Goal: Task Accomplishment & Management: Use online tool/utility

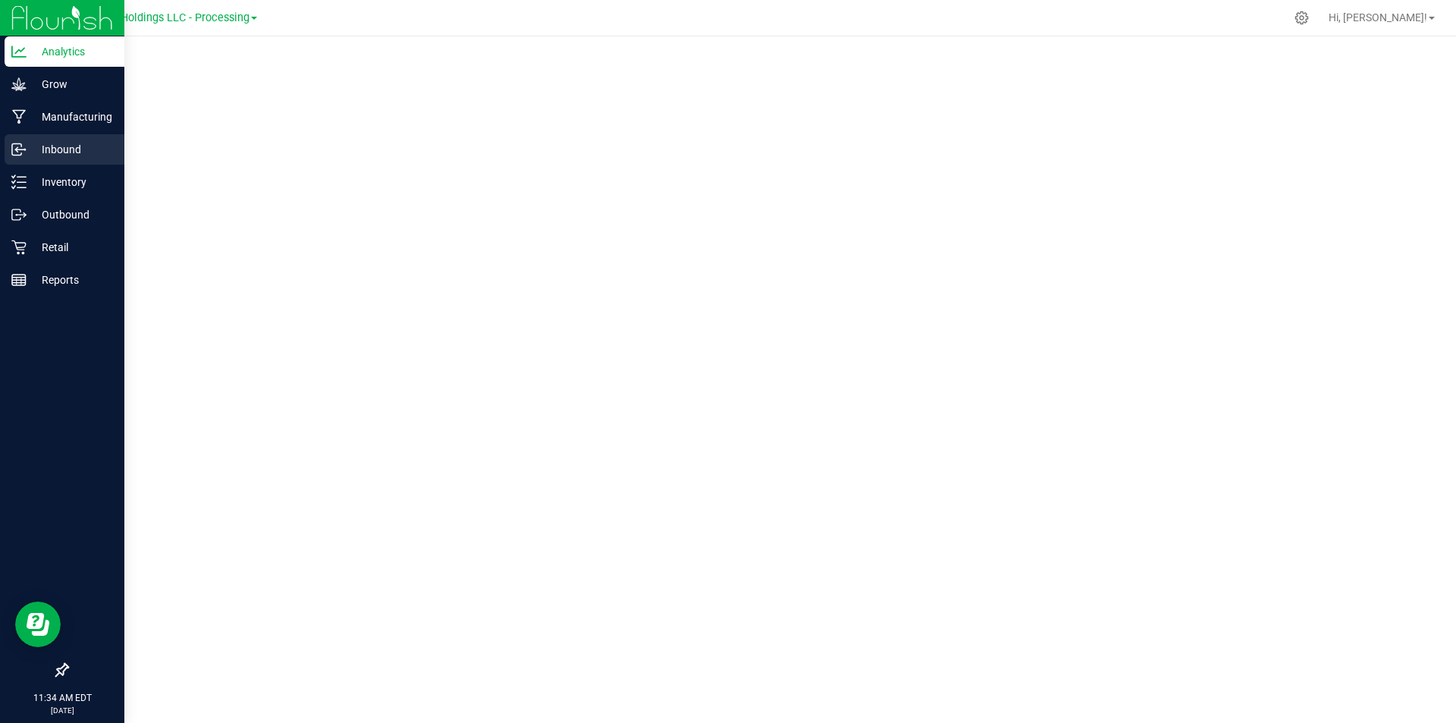
click at [29, 158] on p "Inbound" at bounding box center [72, 149] width 91 height 18
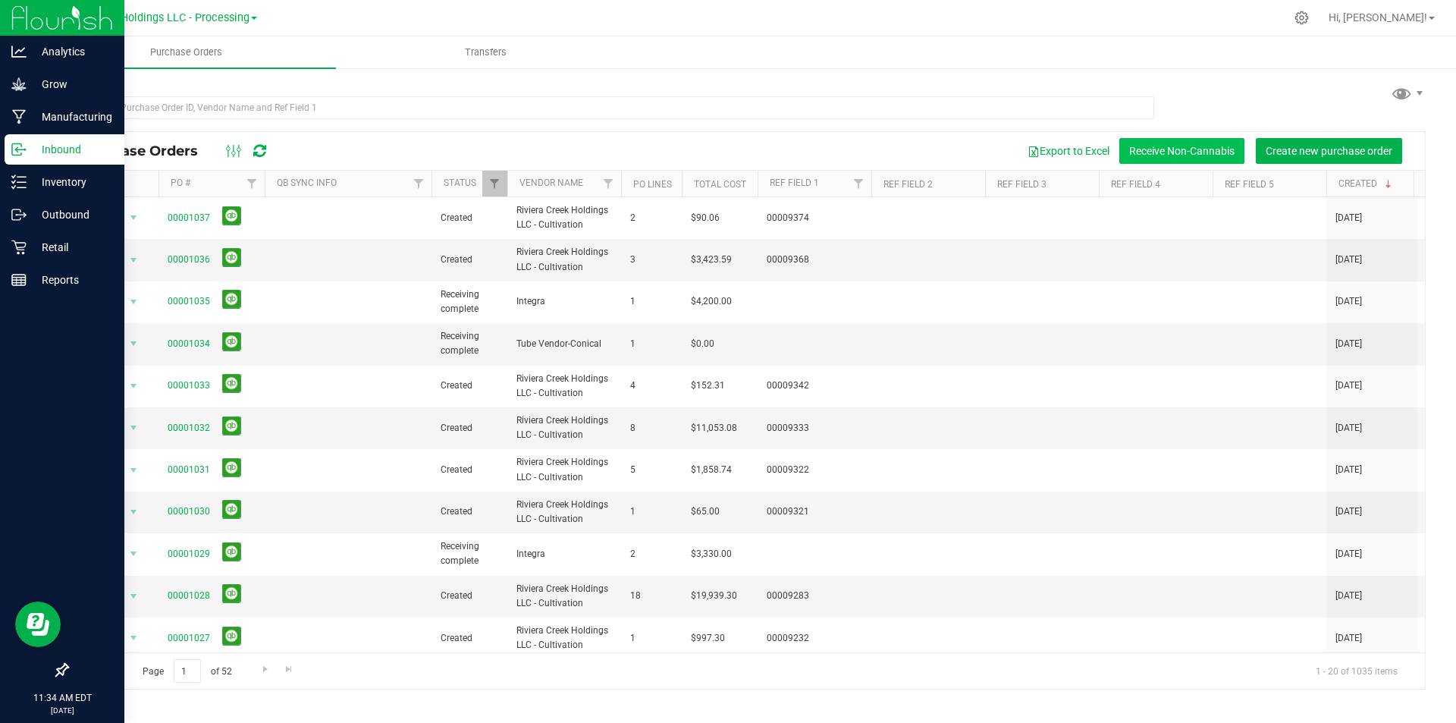
click at [1164, 161] on button "Receive Non-Cannabis" at bounding box center [1181, 151] width 125 height 26
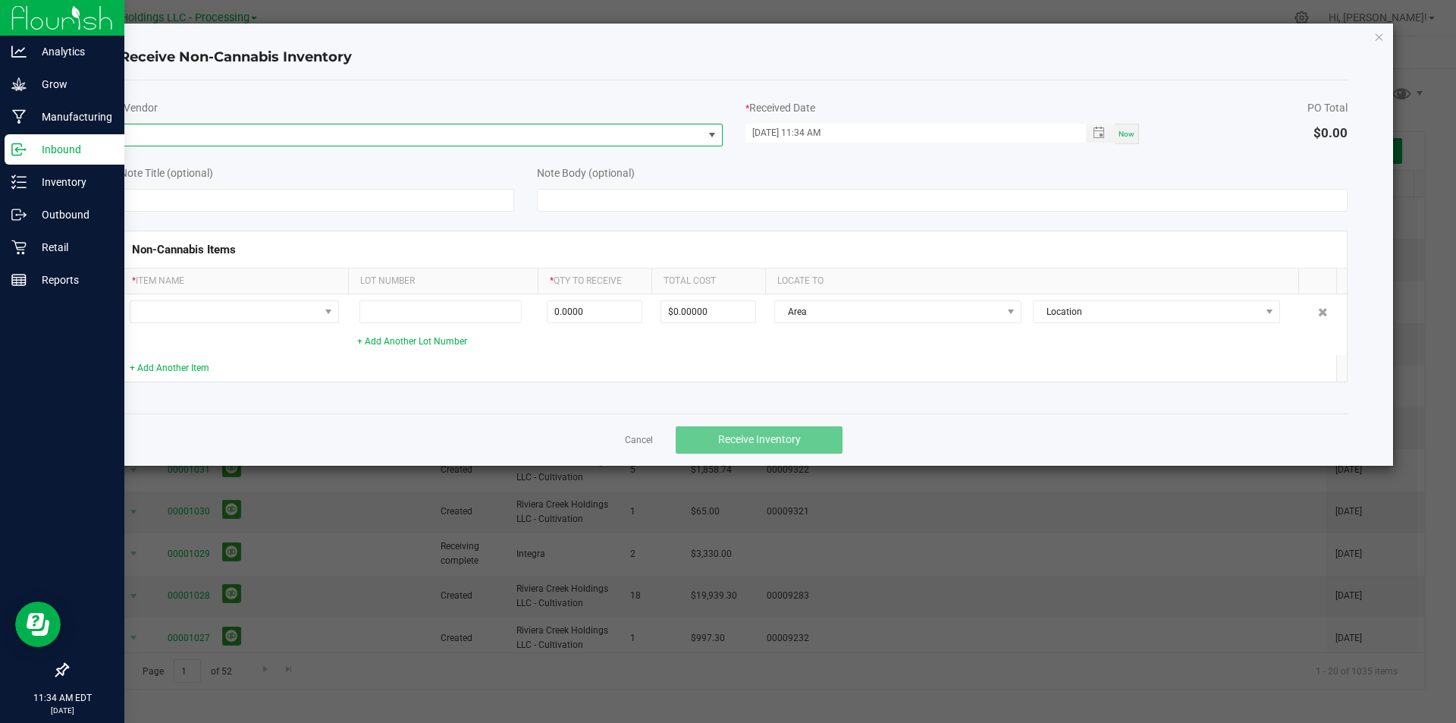
click at [681, 143] on span at bounding box center [412, 134] width 582 height 21
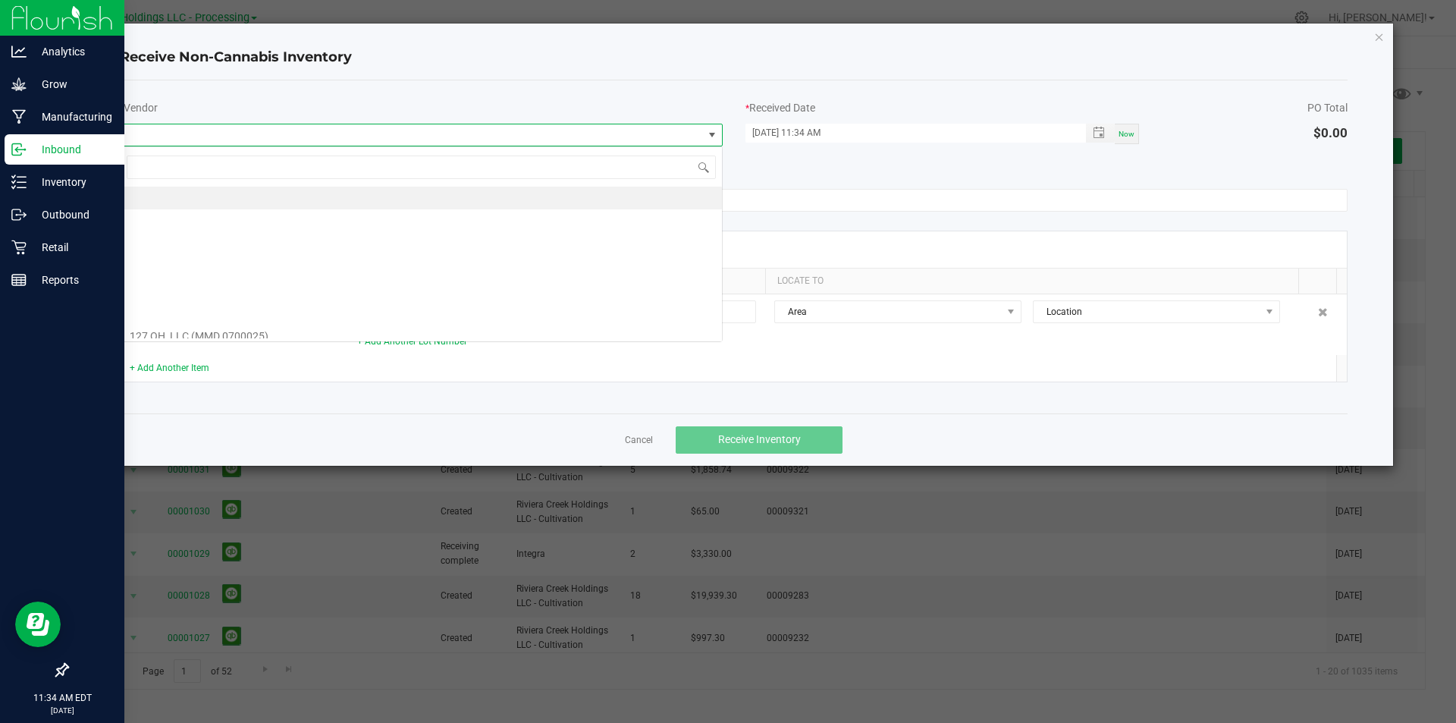
scroll to position [23, 603]
type input "b"
click at [190, 196] on li "Bag Vendor" at bounding box center [421, 200] width 601 height 26
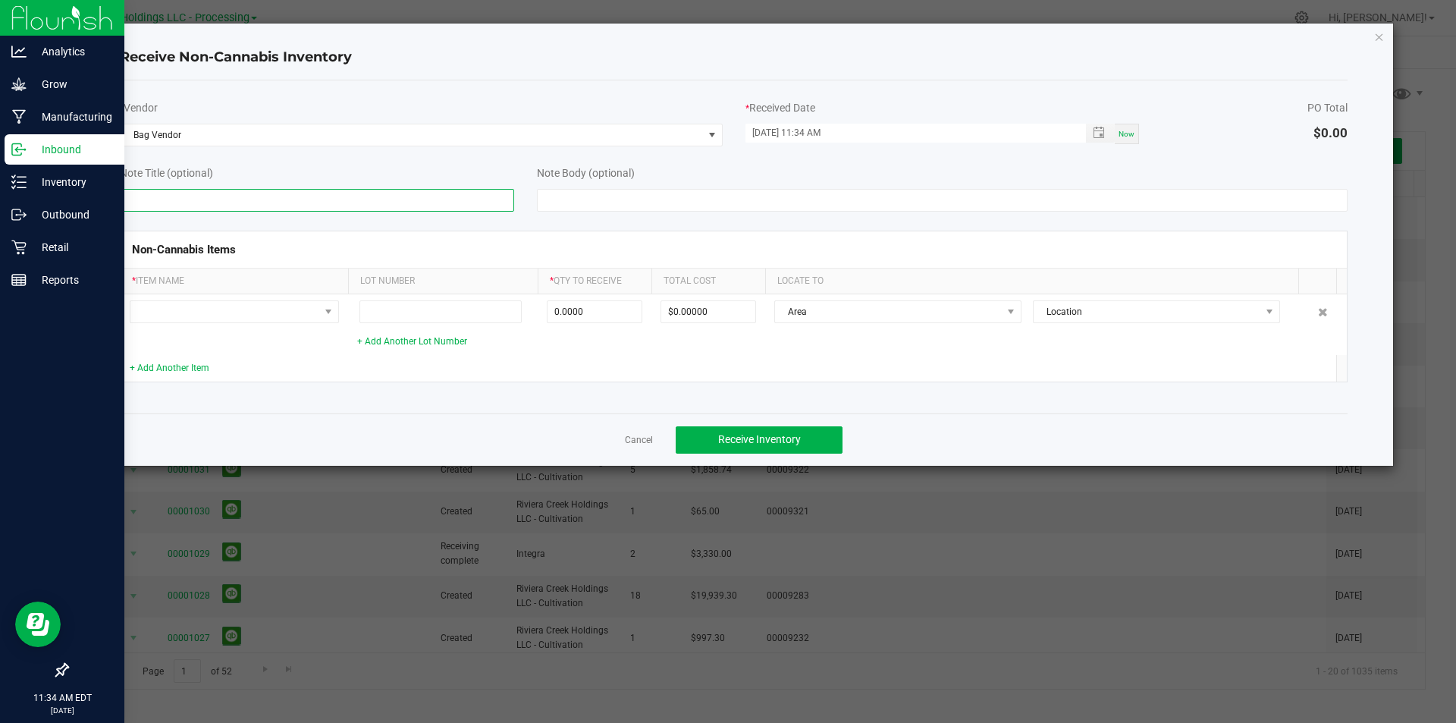
click at [190, 196] on input at bounding box center [317, 200] width 394 height 23
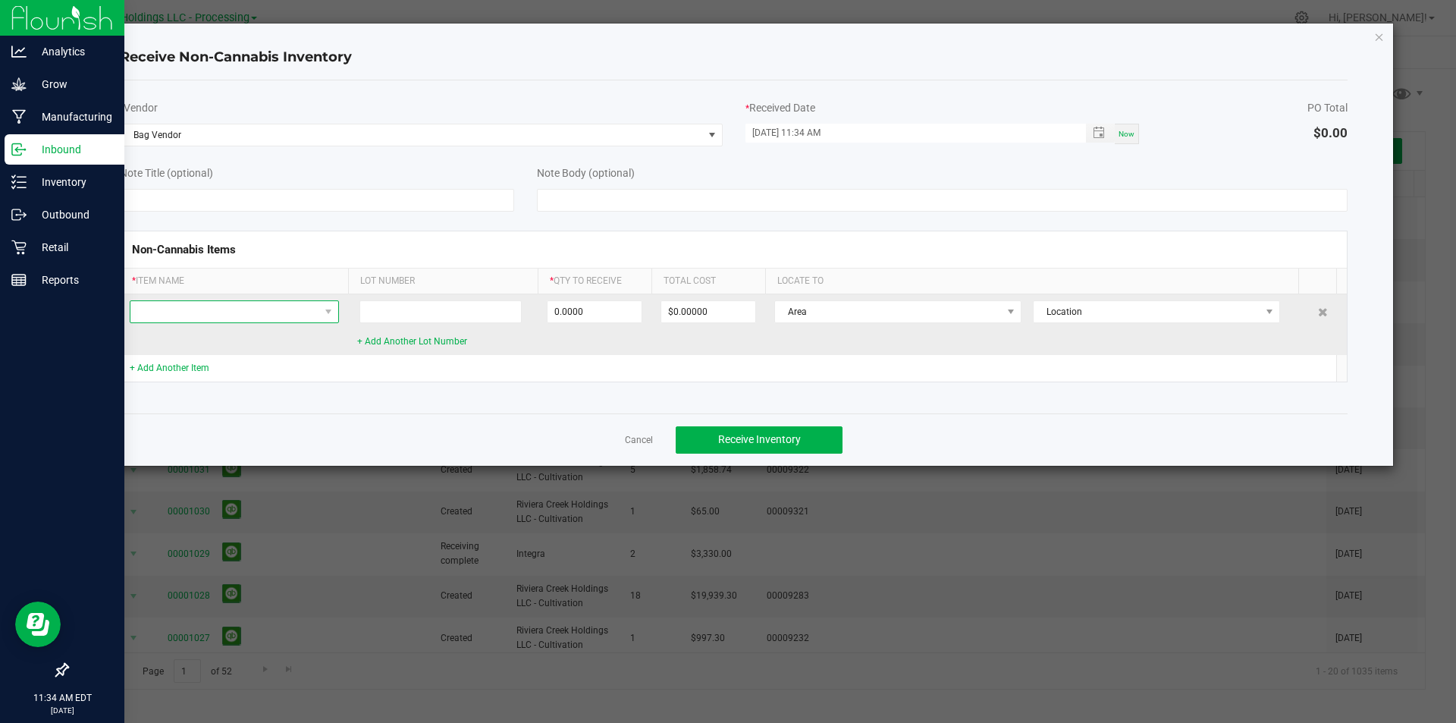
click at [166, 314] on span at bounding box center [224, 311] width 189 height 21
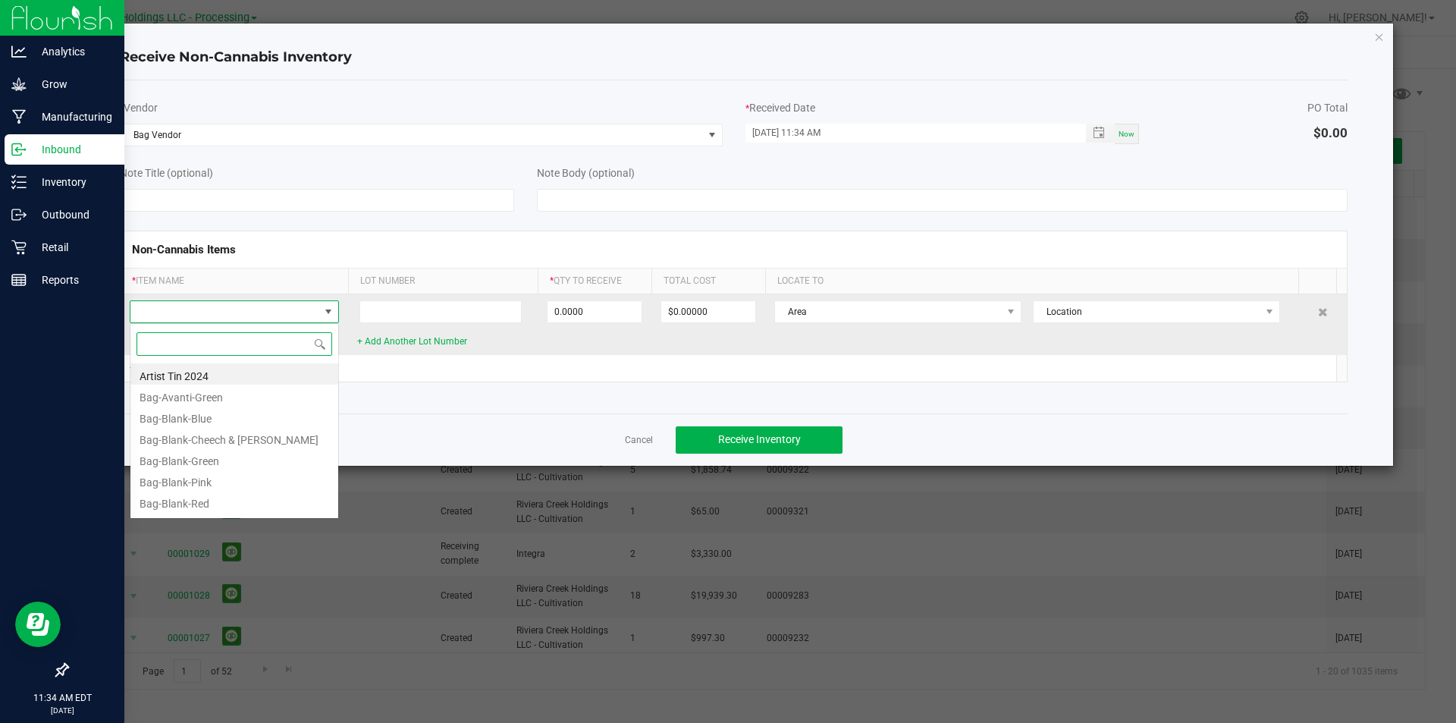
scroll to position [23, 209]
type input "blank"
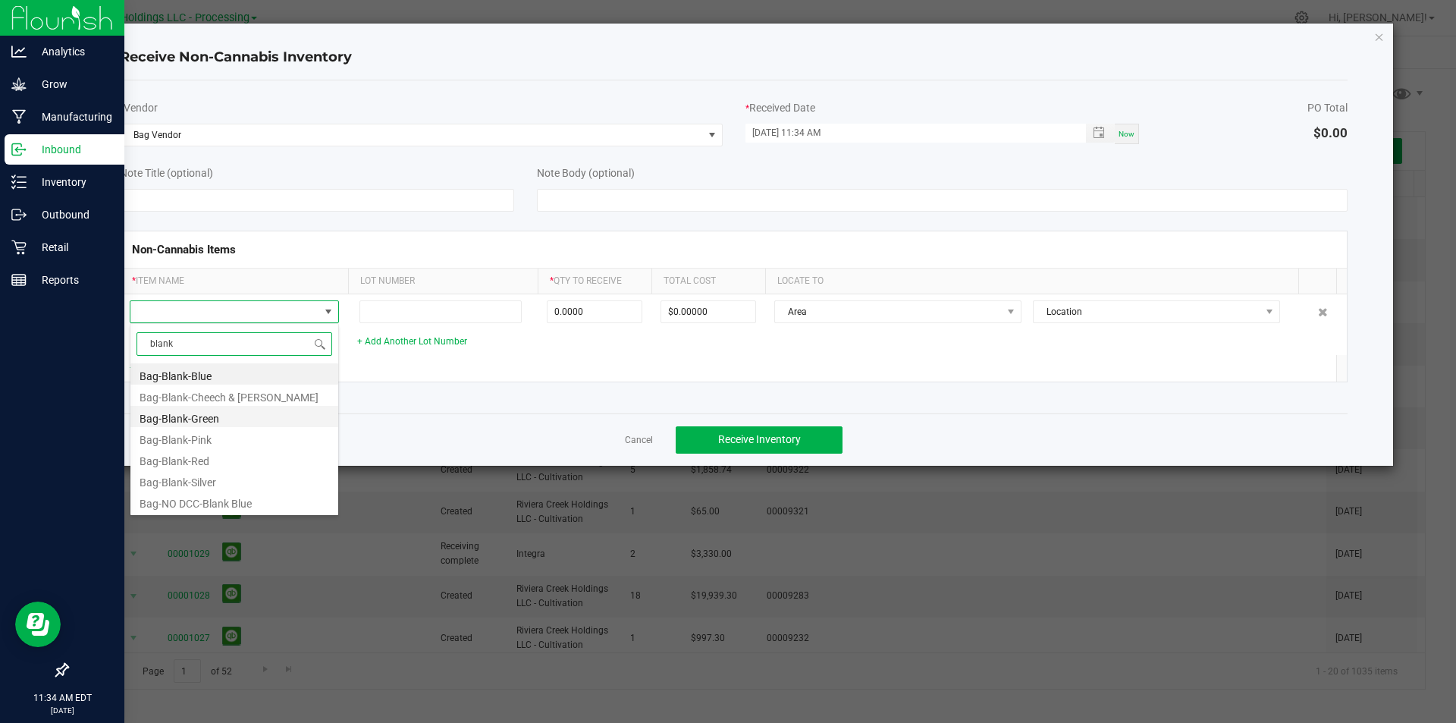
click at [177, 422] on li "Bag-Blank-Green" at bounding box center [234, 416] width 208 height 21
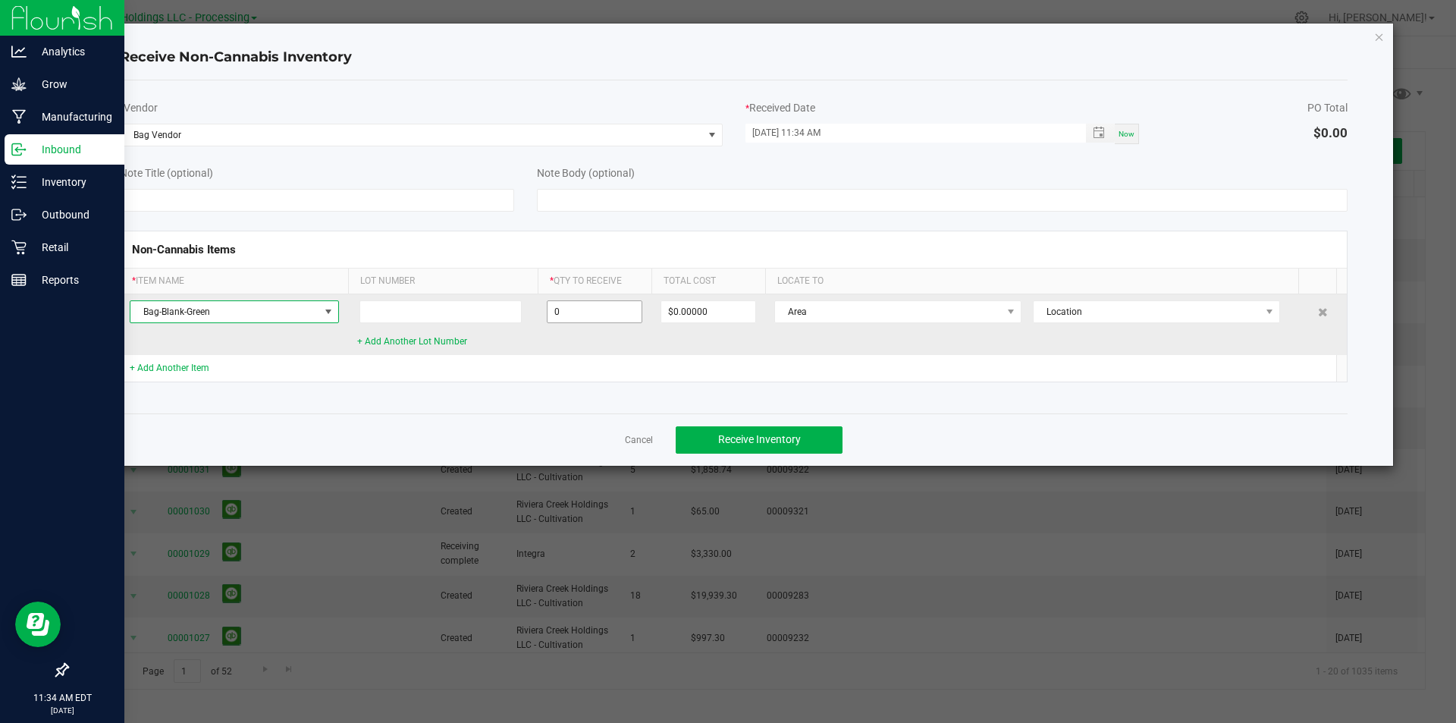
click at [555, 314] on input "0" at bounding box center [595, 311] width 94 height 21
type input "200000 ea"
click at [832, 308] on span "Area" at bounding box center [888, 311] width 227 height 21
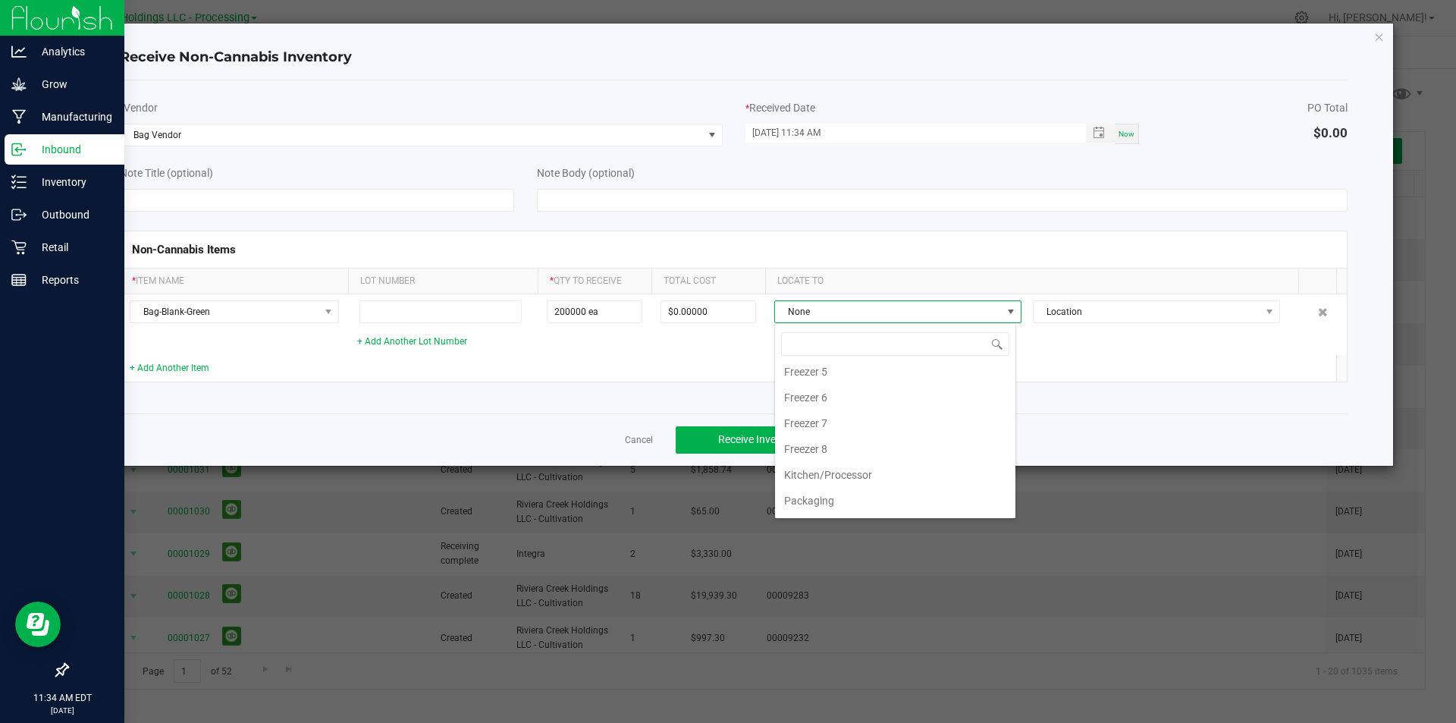
scroll to position [303, 0]
click at [834, 464] on li "Packaging" at bounding box center [895, 460] width 240 height 26
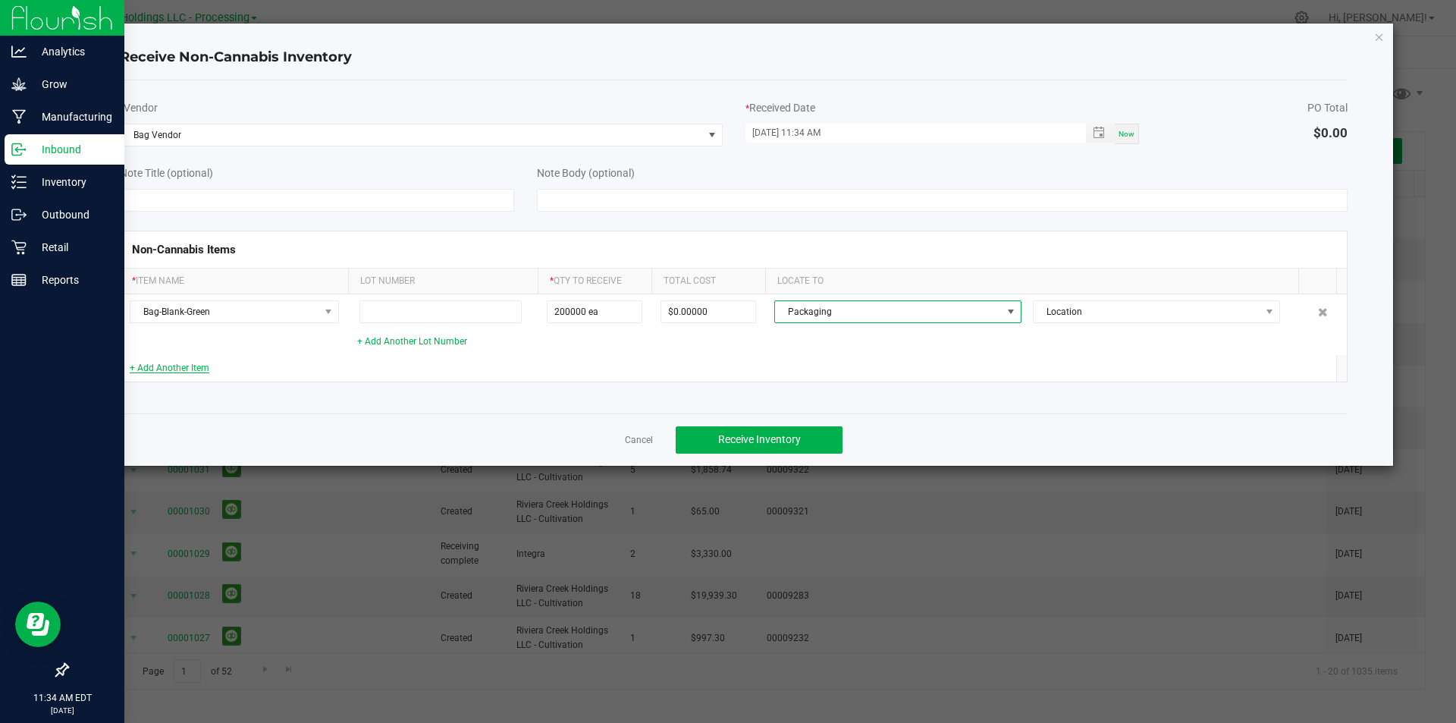
click at [184, 370] on link "+ Add Another Item" at bounding box center [170, 367] width 80 height 11
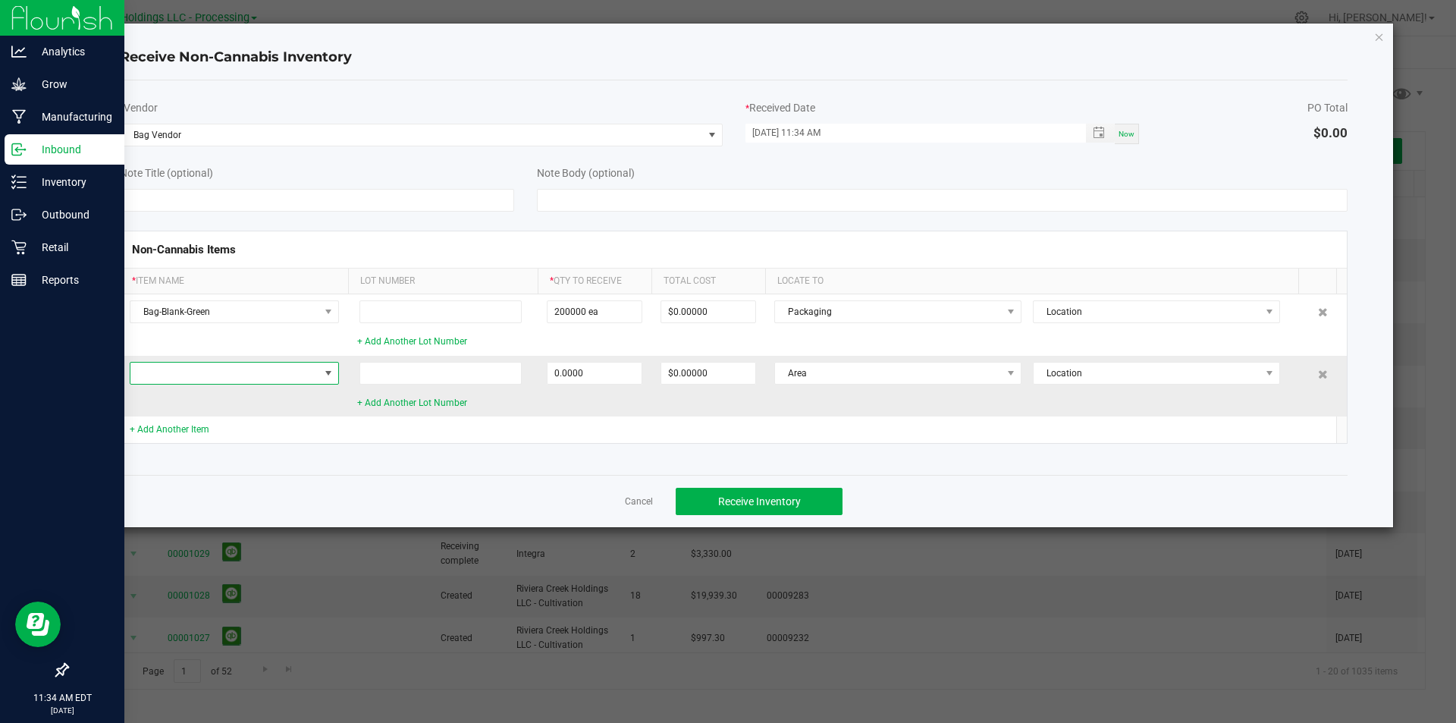
click at [206, 373] on span at bounding box center [224, 372] width 189 height 21
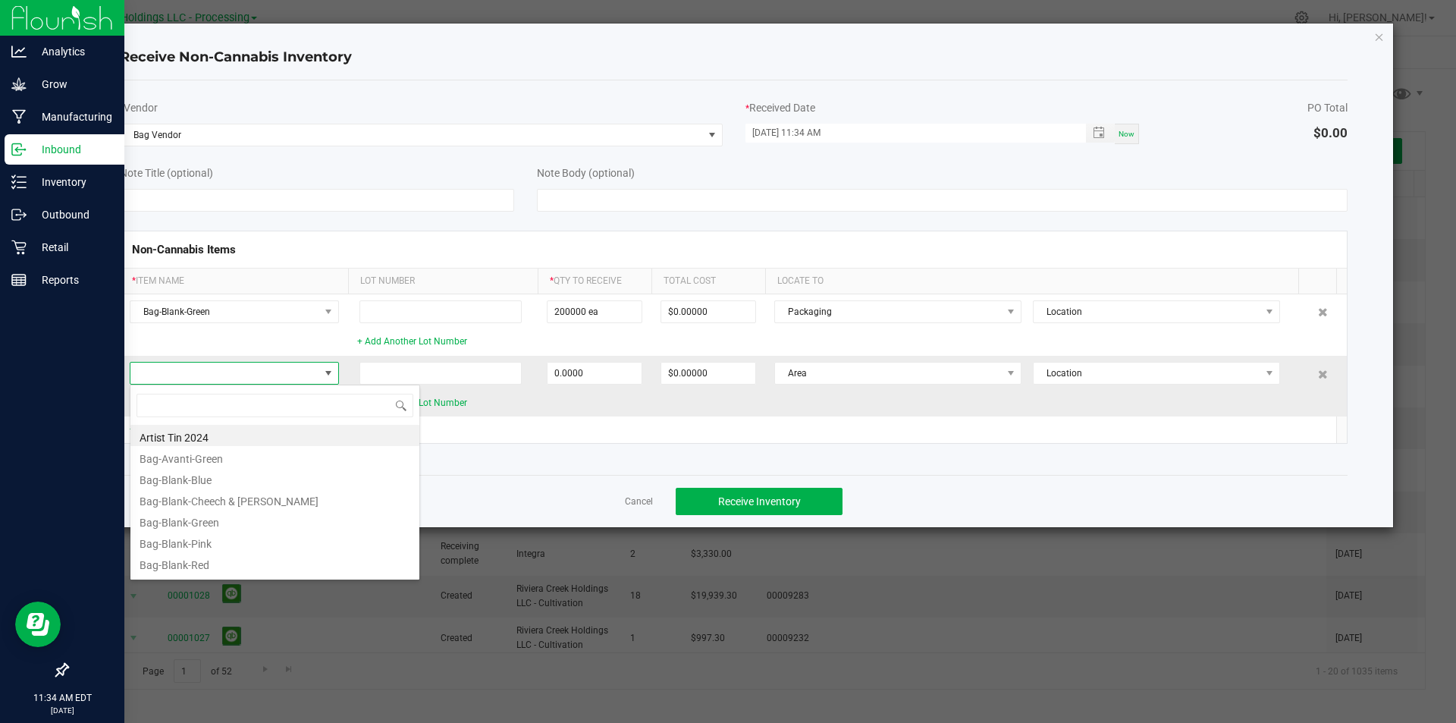
scroll to position [23, 209]
type input "red"
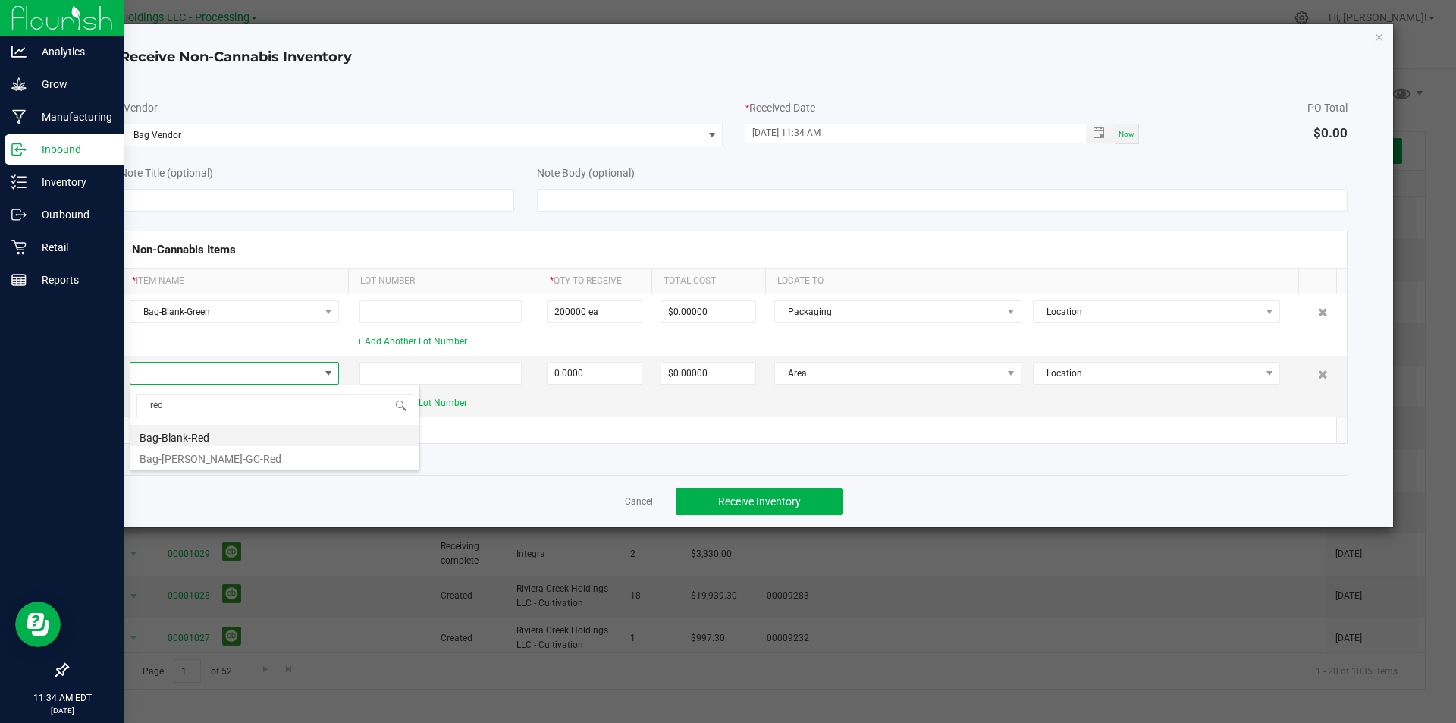
click at [202, 435] on li "Bag-Blank-Red" at bounding box center [275, 435] width 290 height 21
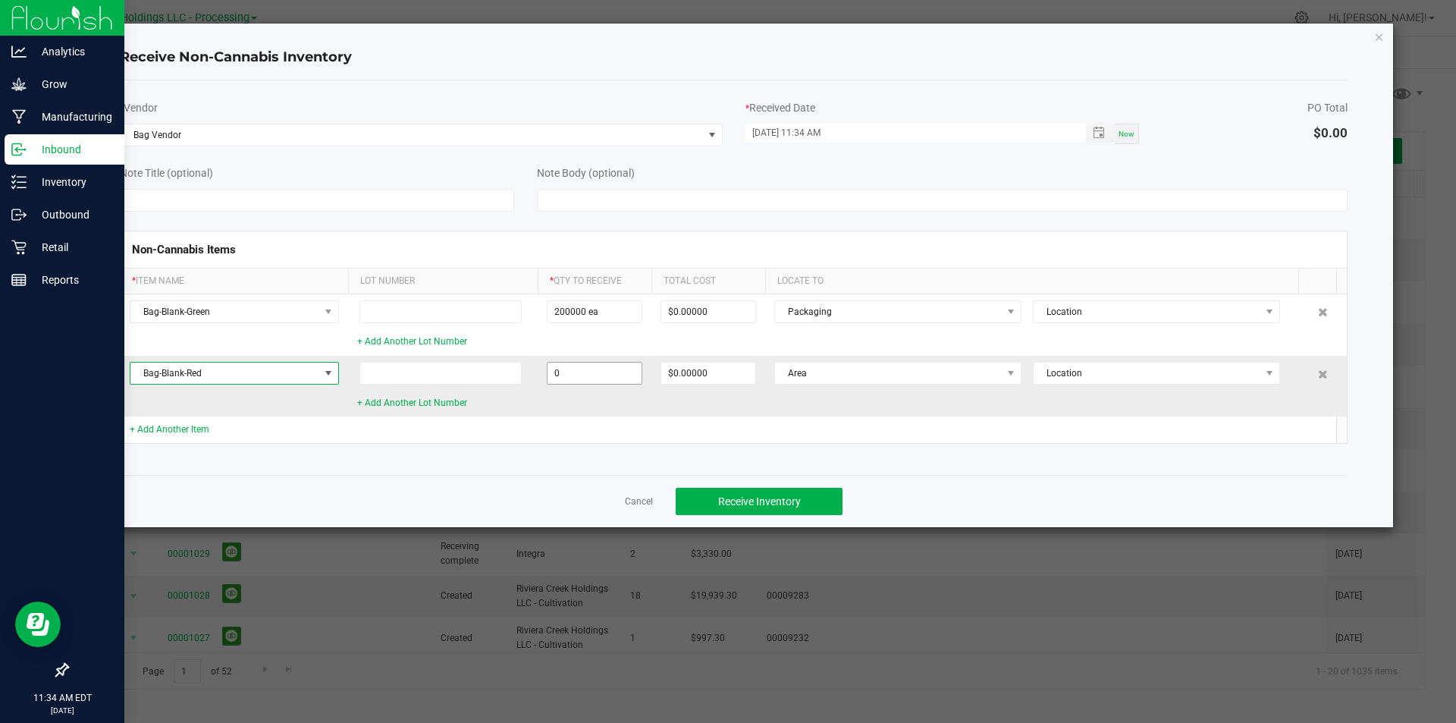
click at [611, 375] on input "0" at bounding box center [595, 372] width 94 height 21
type input "140000 ea"
click at [174, 432] on link "+ Add Another Item" at bounding box center [170, 429] width 80 height 11
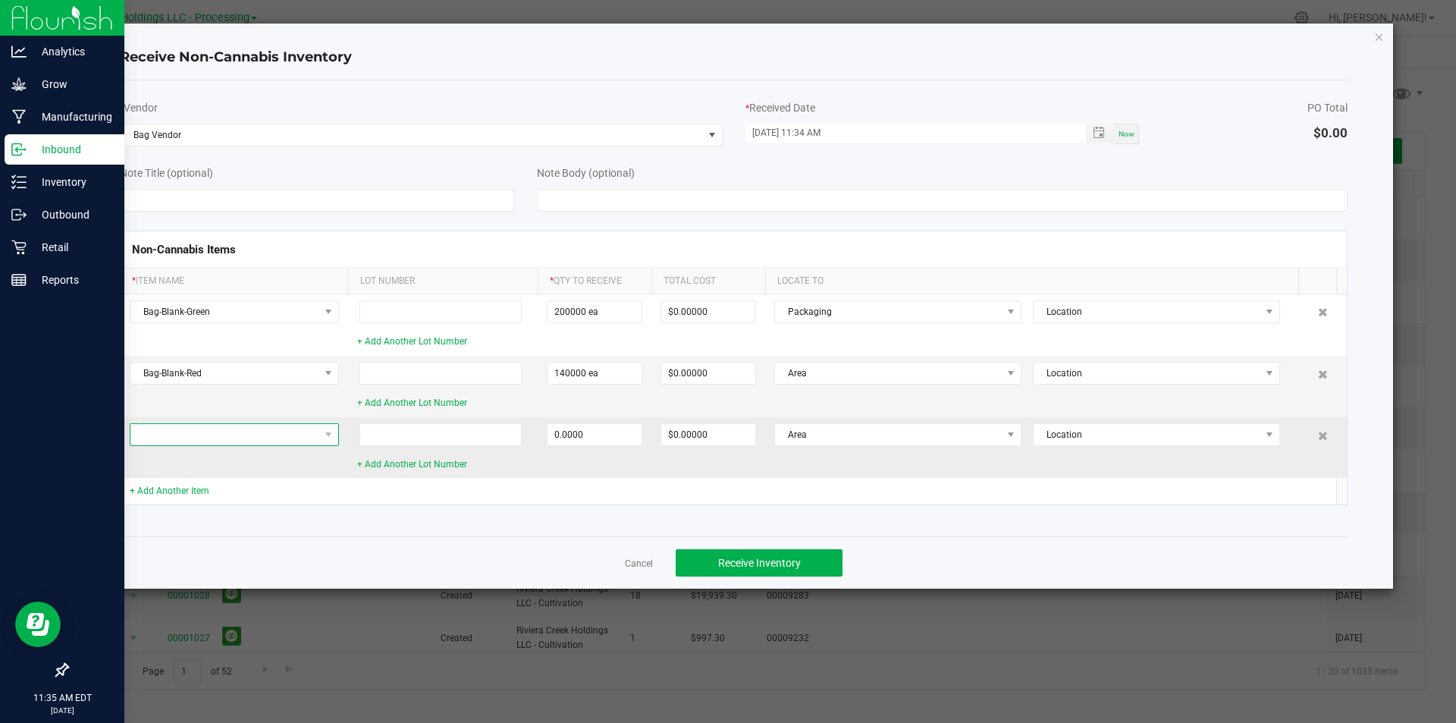
click at [171, 434] on span at bounding box center [224, 434] width 189 height 21
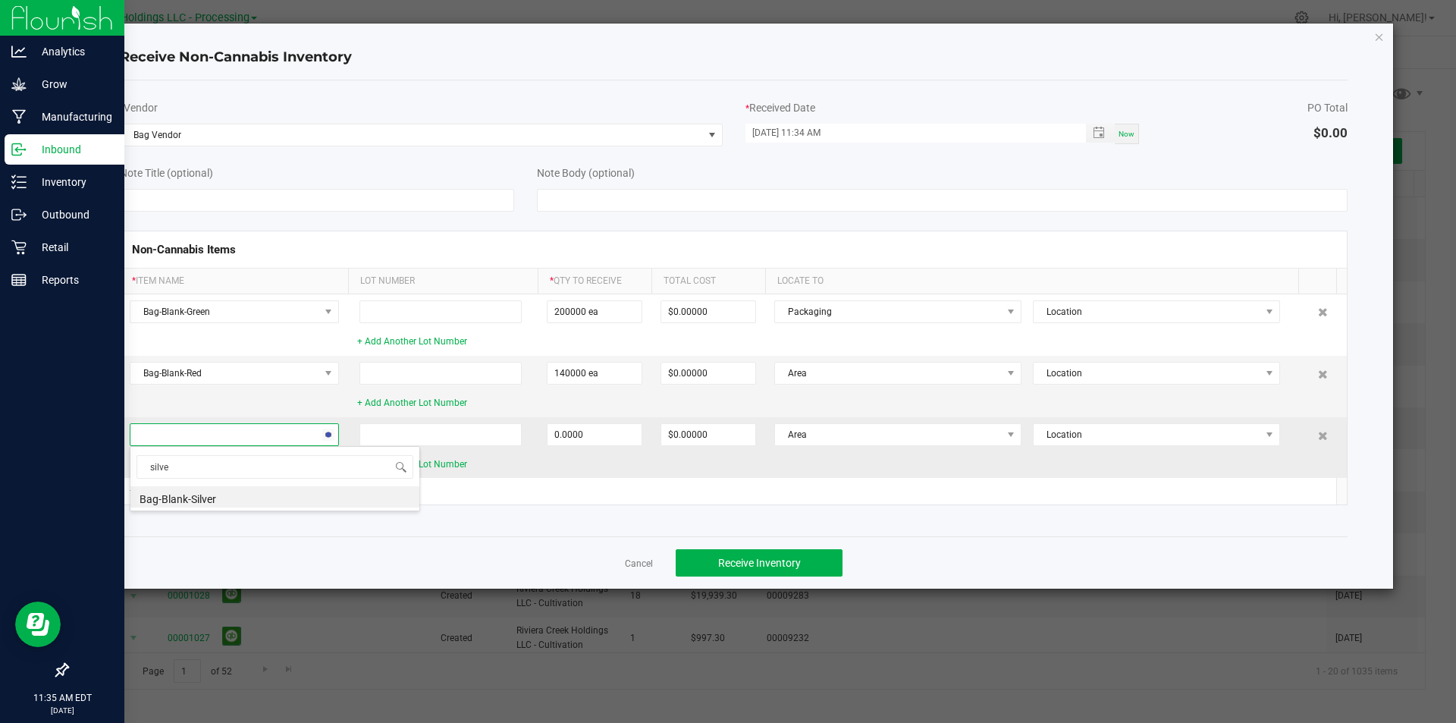
type input "silver"
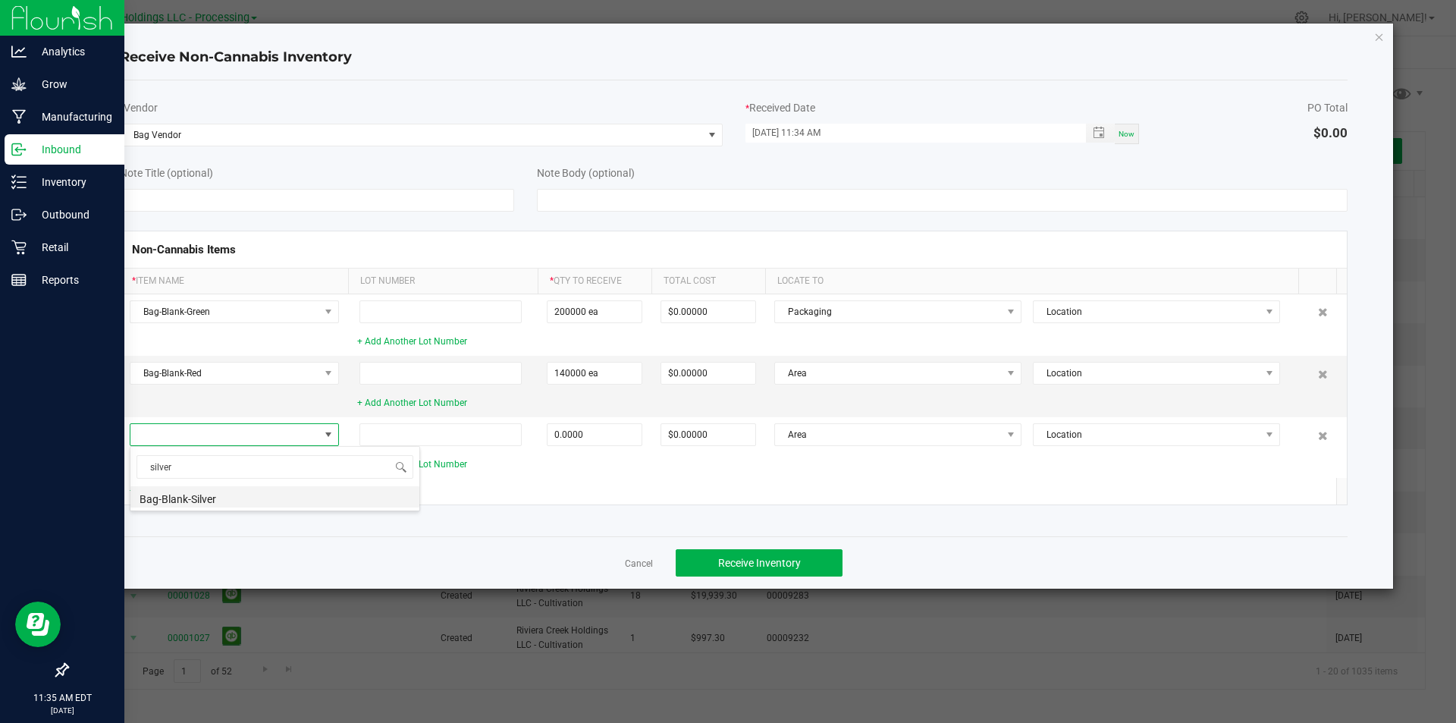
click at [196, 505] on li "Bag-Blank-Silver" at bounding box center [275, 496] width 290 height 21
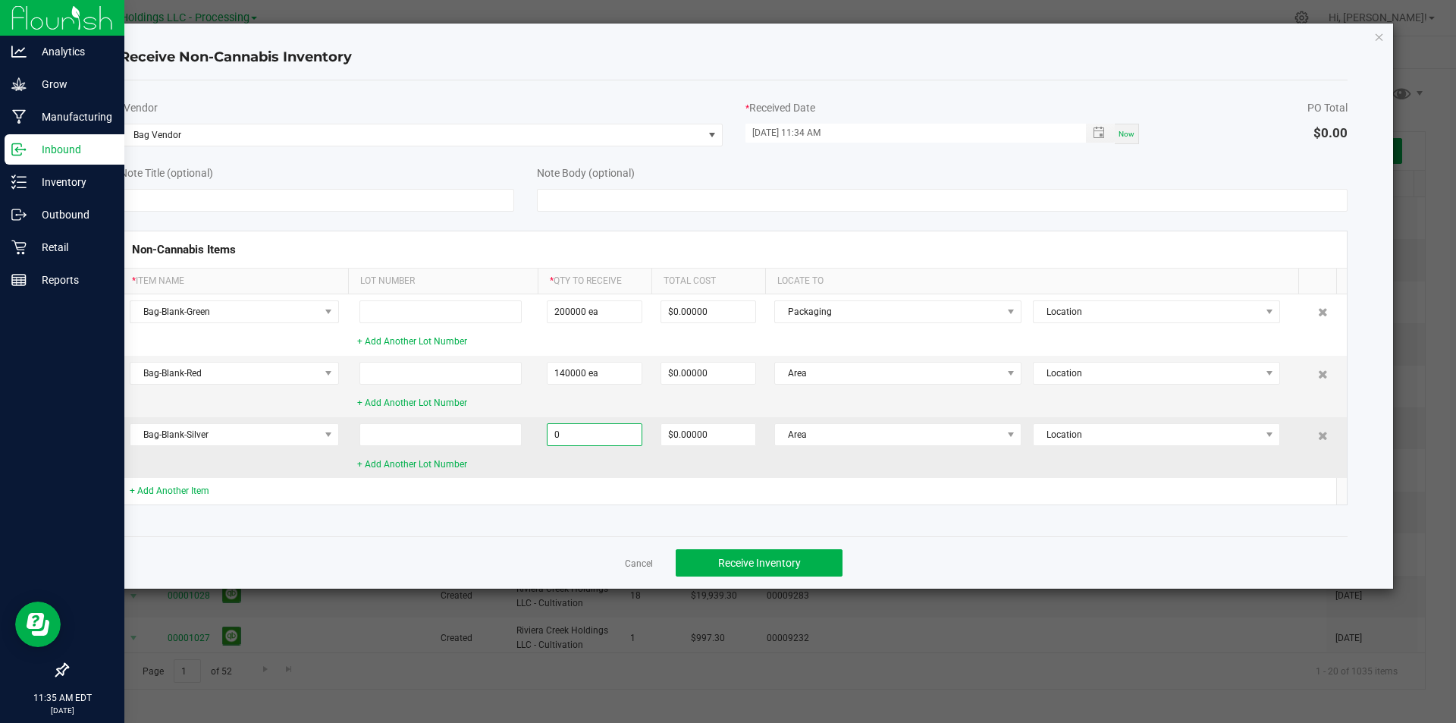
click at [571, 440] on input "0" at bounding box center [595, 434] width 94 height 21
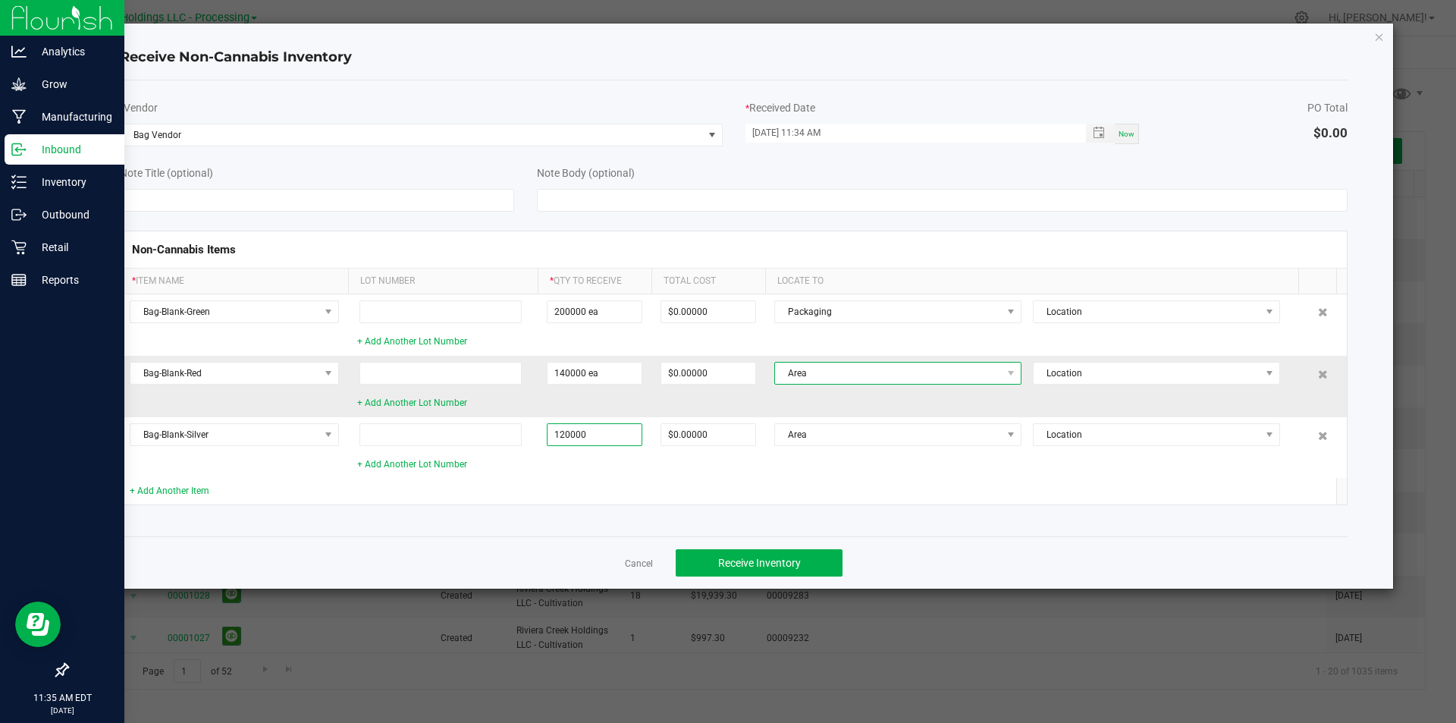
type input "120000 ea"
click at [814, 369] on span "Area" at bounding box center [888, 372] width 227 height 21
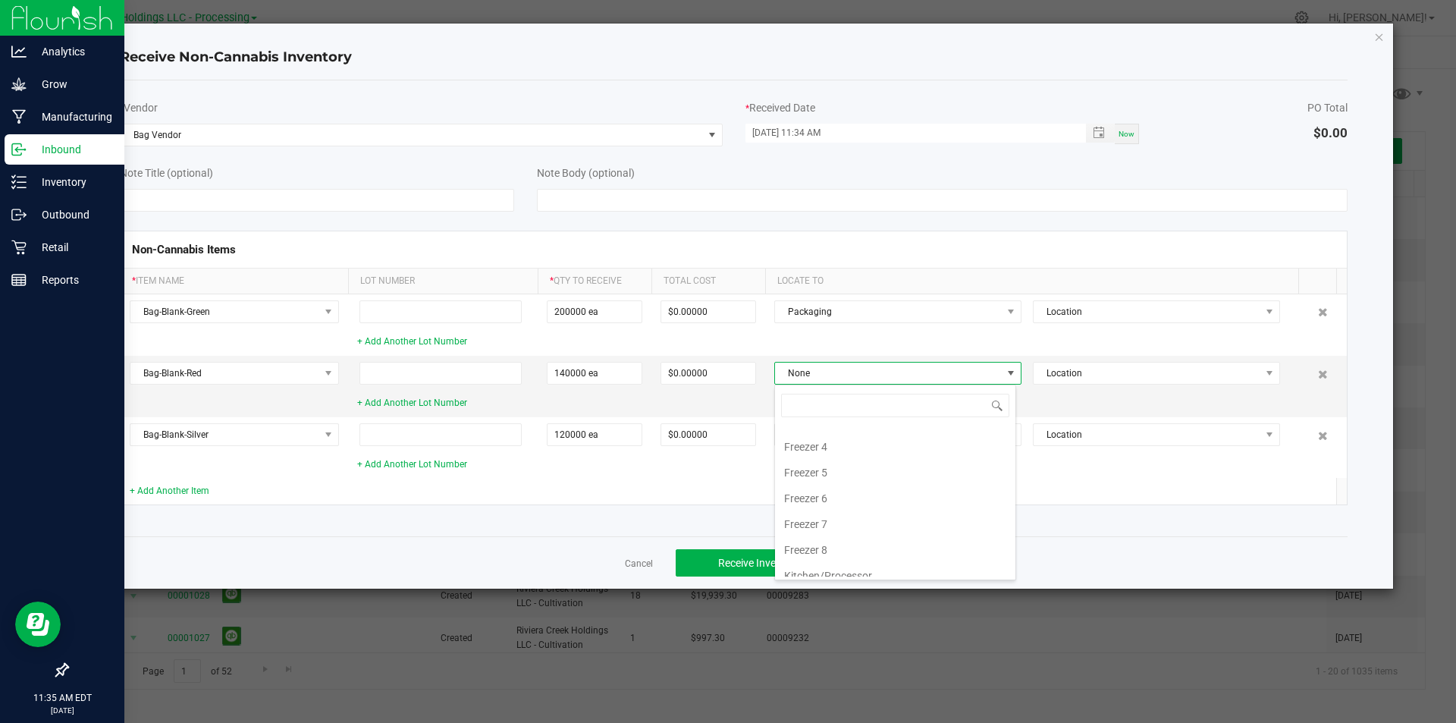
scroll to position [364, 0]
click at [831, 457] on li "Packaging" at bounding box center [895, 460] width 240 height 26
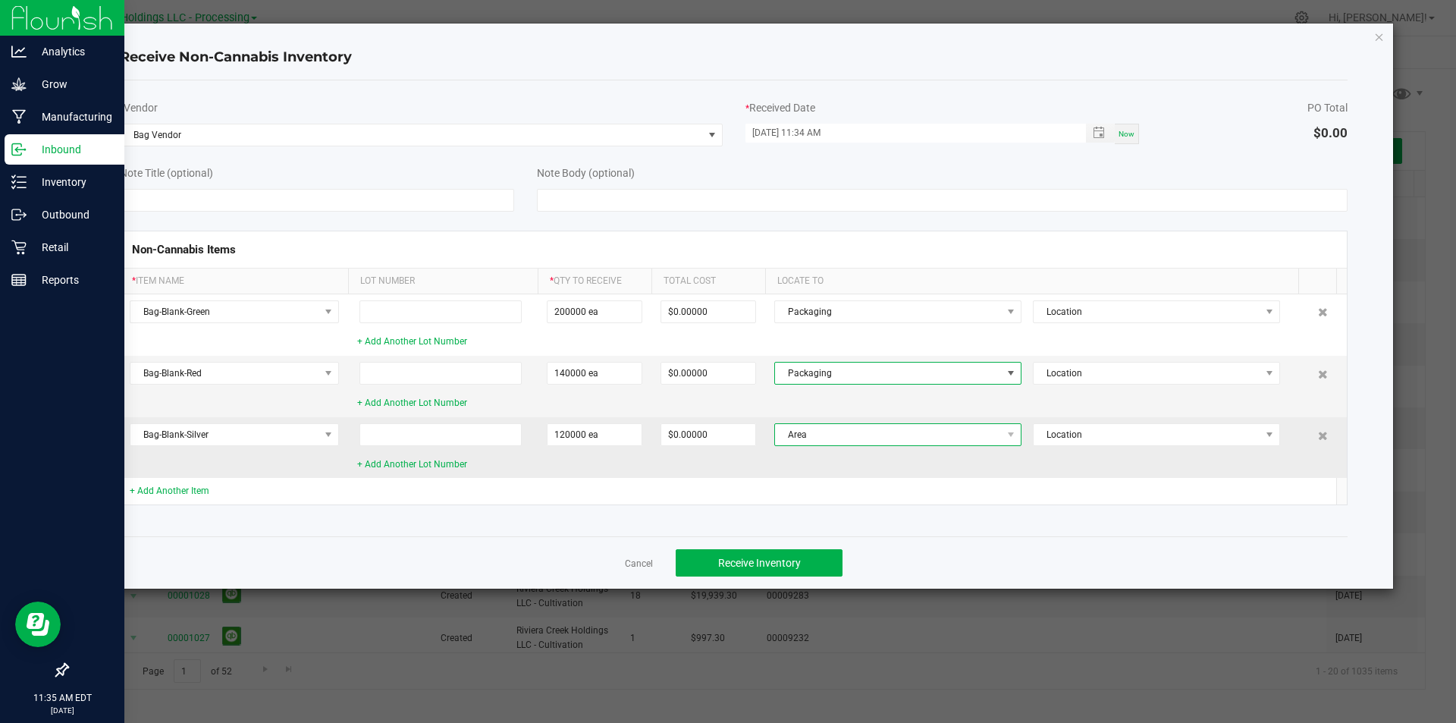
click at [847, 434] on span "Area" at bounding box center [888, 434] width 227 height 21
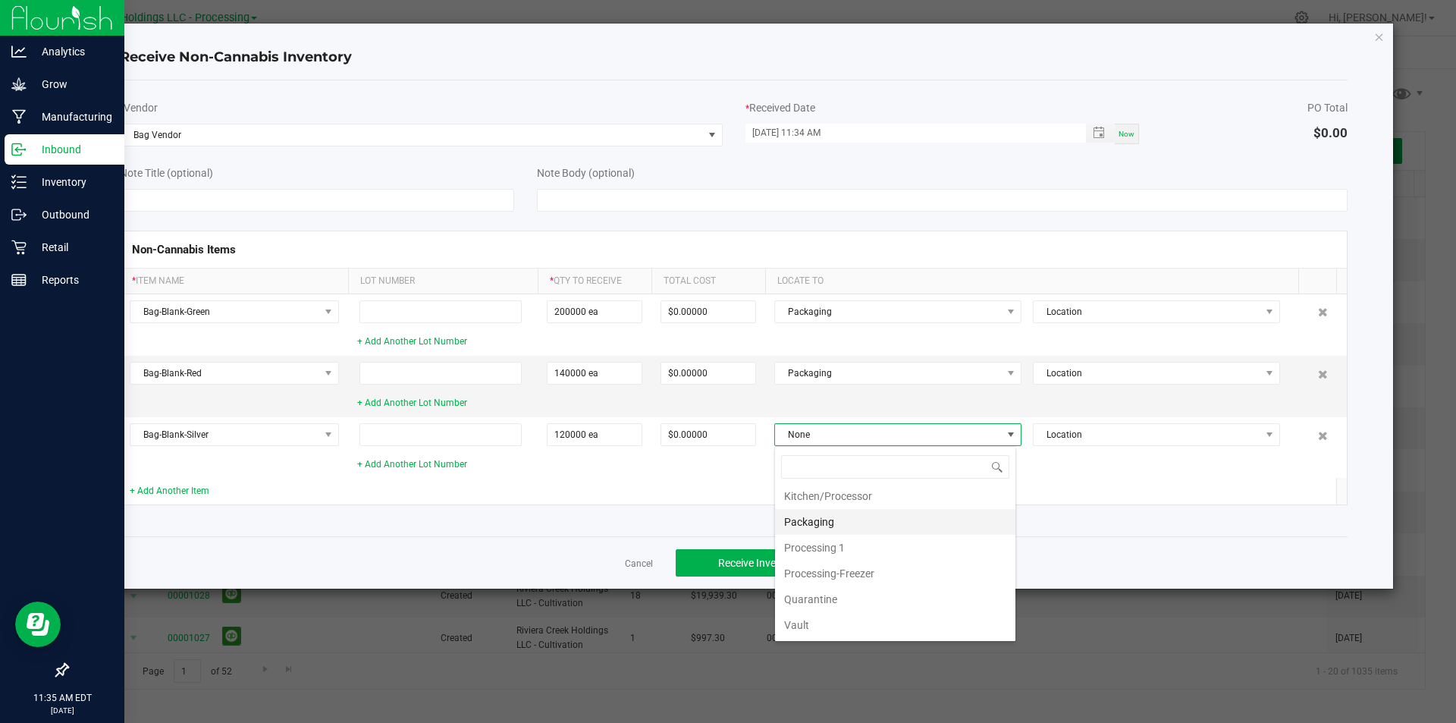
click at [836, 523] on li "Packaging" at bounding box center [895, 522] width 240 height 26
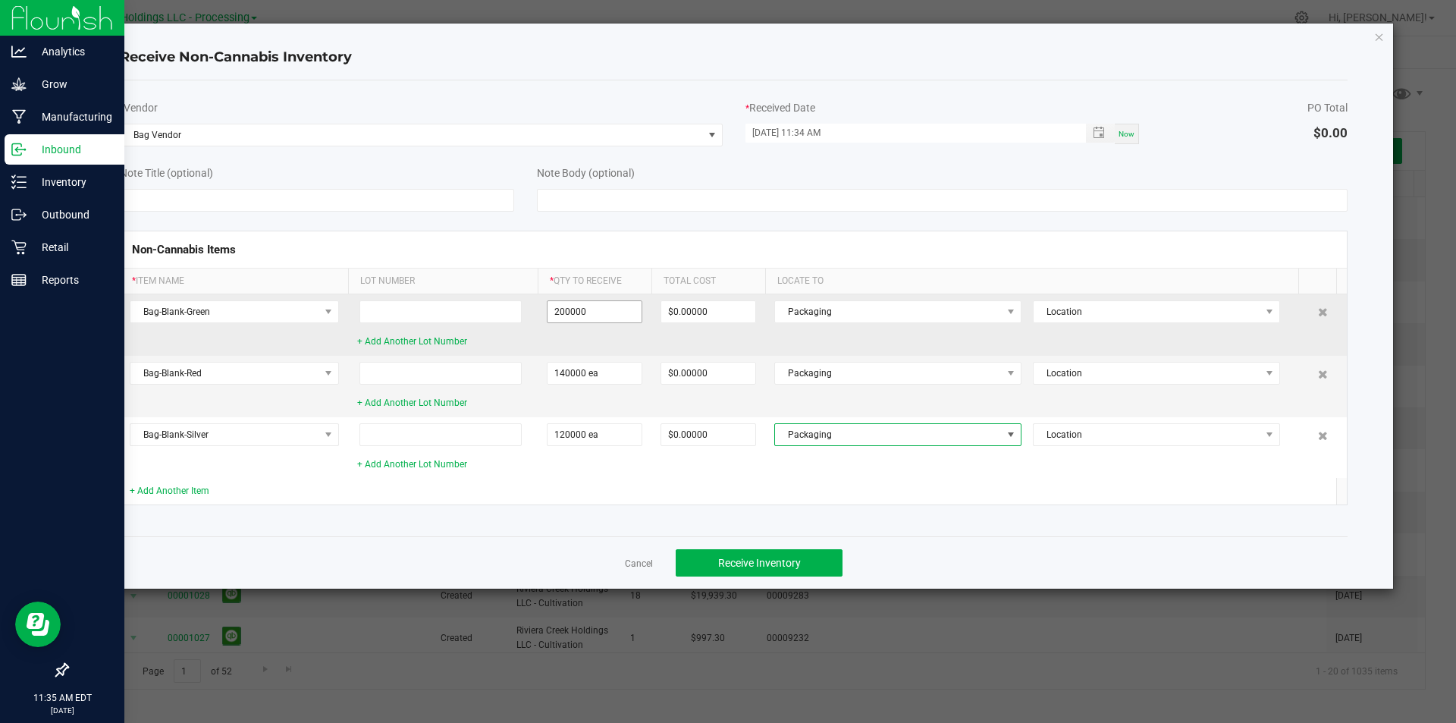
click at [572, 312] on input "200000" at bounding box center [595, 311] width 94 height 21
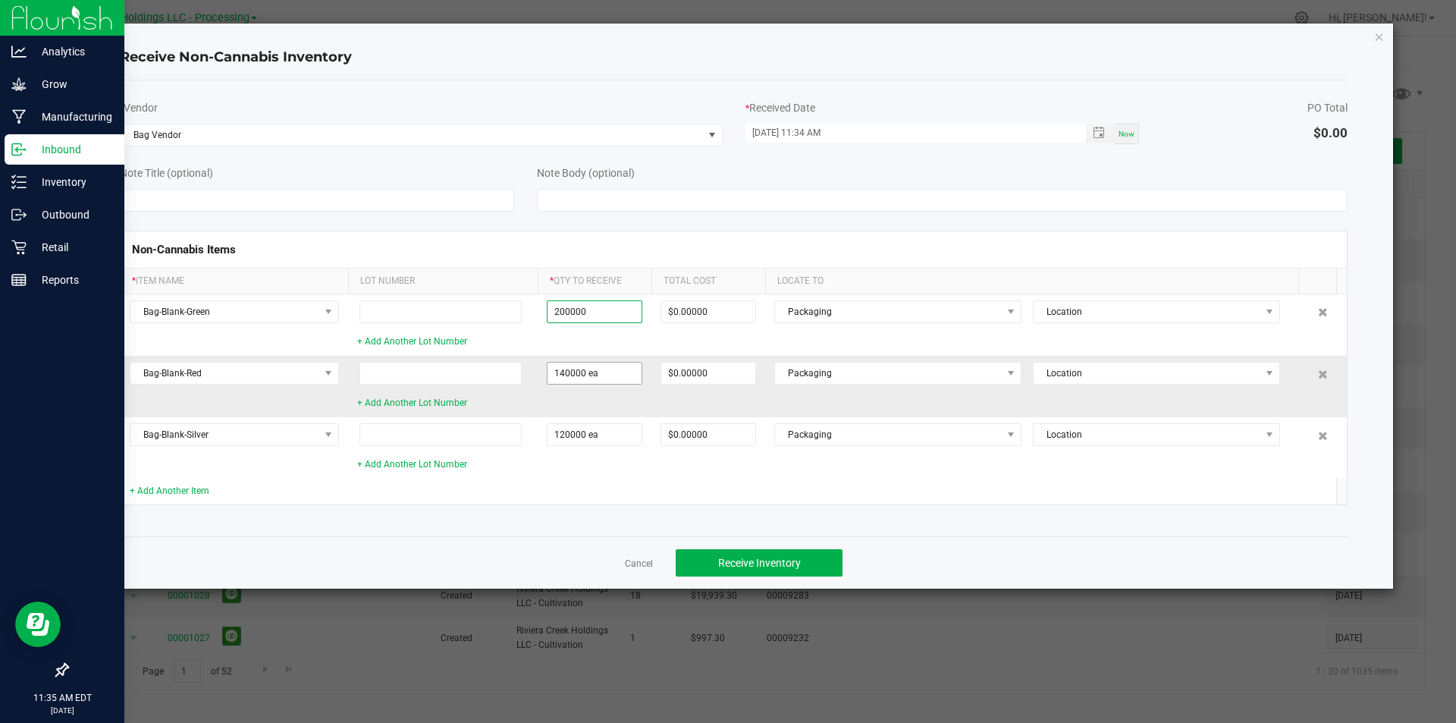
type input "200000 ea"
click at [571, 372] on input "140000" at bounding box center [595, 372] width 94 height 21
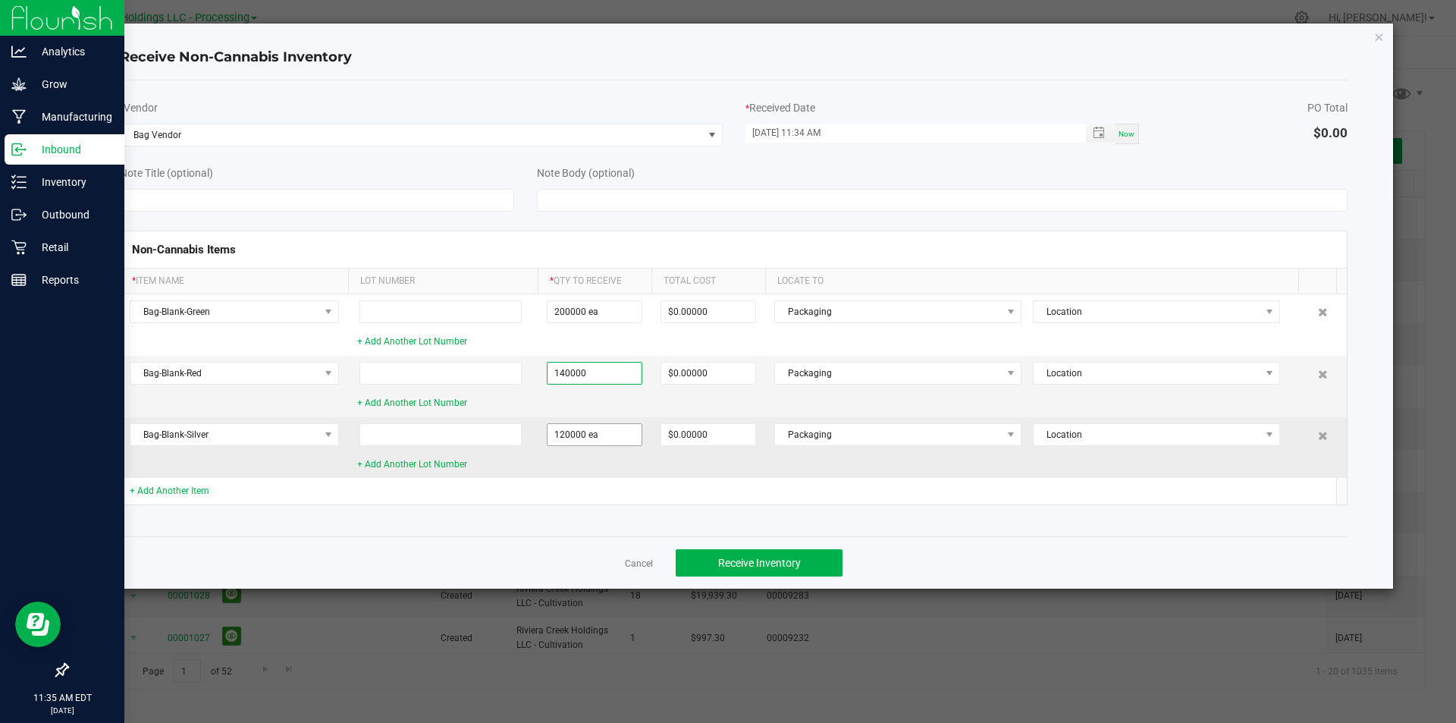
type input "140000 ea"
click at [571, 436] on input "120000" at bounding box center [595, 434] width 94 height 21
click at [571, 435] on input "120000" at bounding box center [595, 434] width 94 height 21
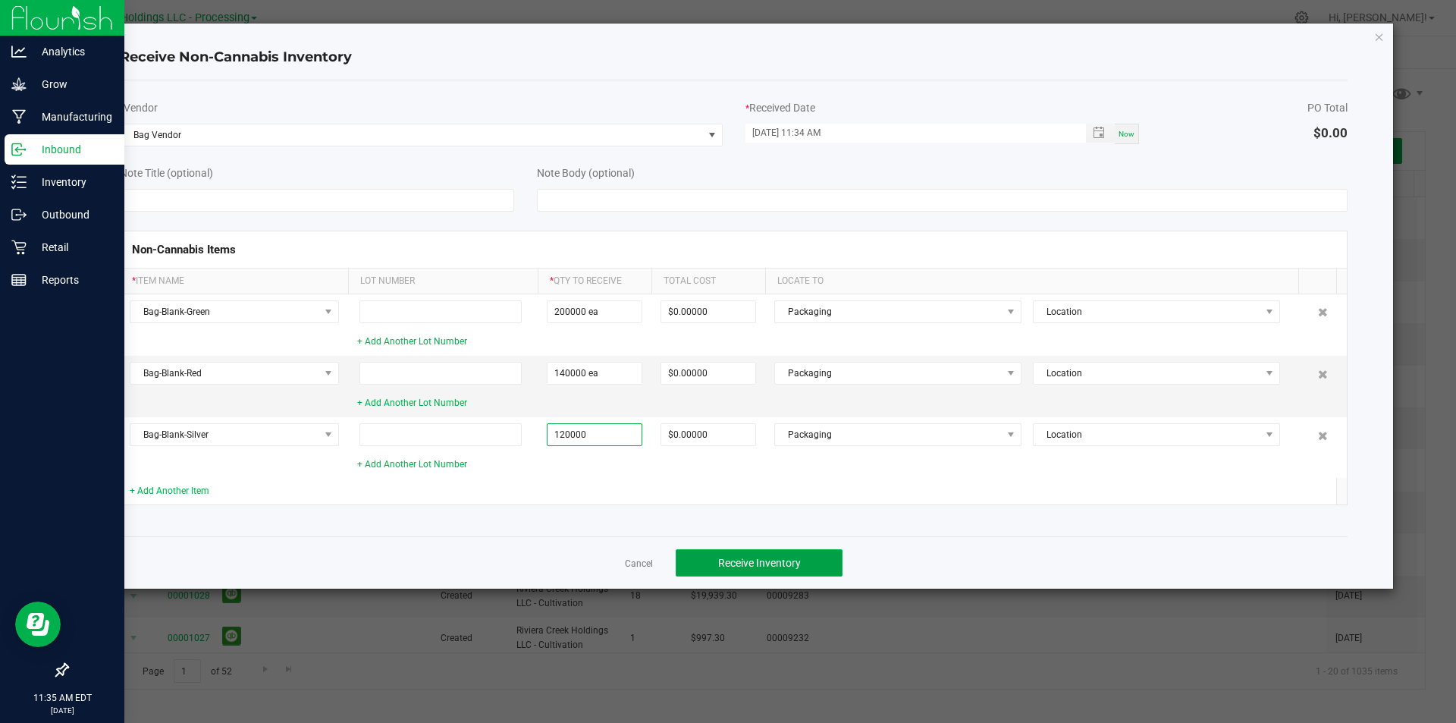
type input "120000 ea"
click at [731, 559] on span "Receive Inventory" at bounding box center [759, 563] width 83 height 12
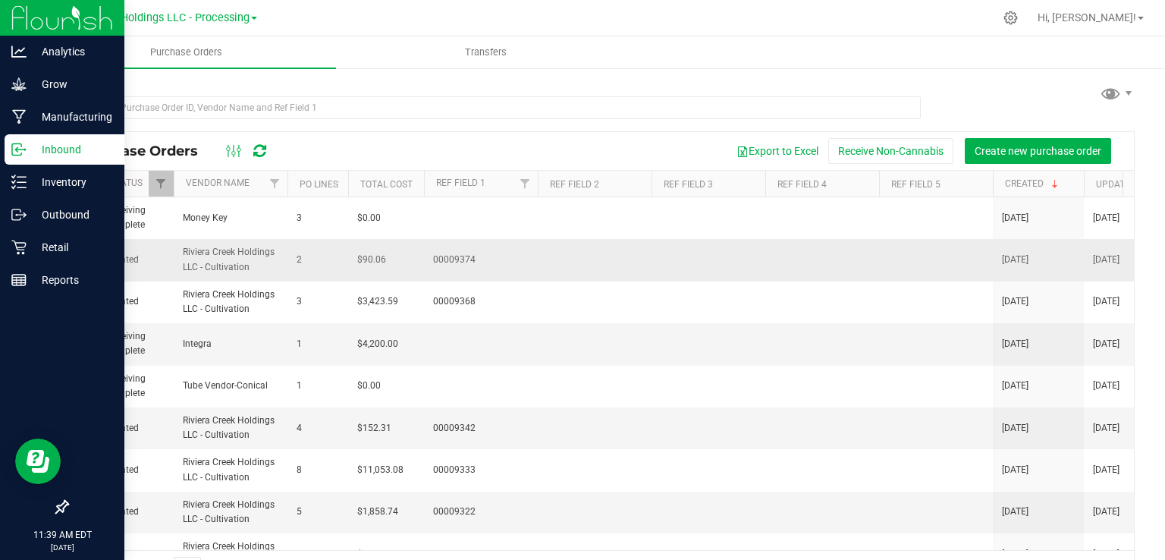
scroll to position [0, 334]
